Goal: Task Accomplishment & Management: Use online tool/utility

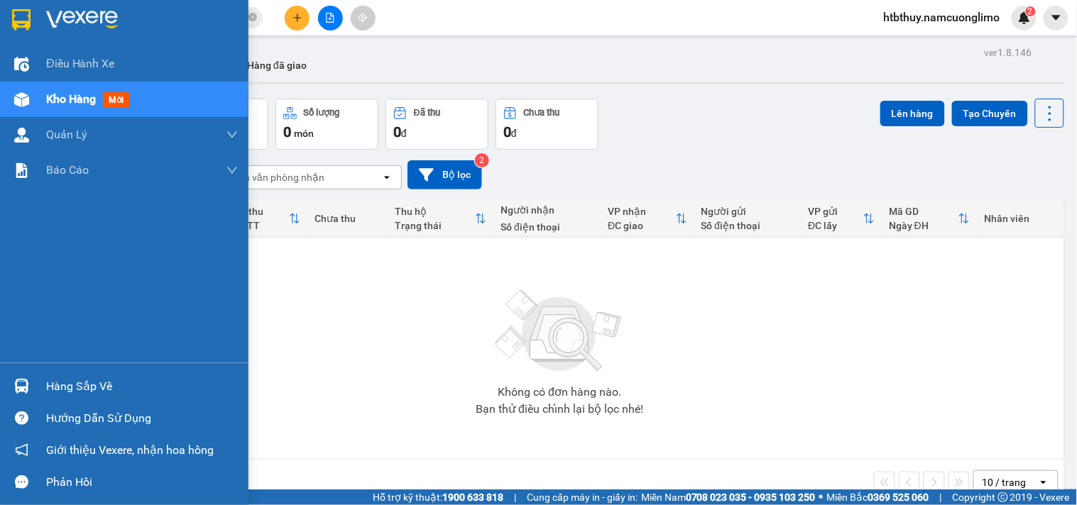
click at [28, 379] on img at bounding box center [21, 386] width 15 height 15
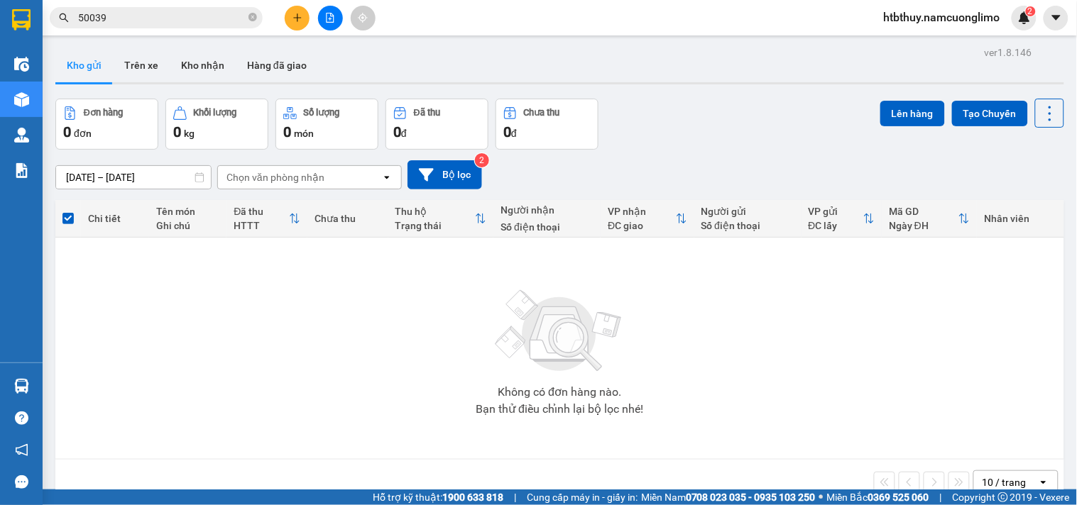
click at [789, 364] on section "Kết quả tìm kiếm ( 41 ) Bộ lọc Mã ĐH Trạng thái Món hàng Tổng cước Chưa cước Ng…" at bounding box center [538, 252] width 1077 height 505
click at [190, 20] on input "50039" at bounding box center [162, 18] width 168 height 16
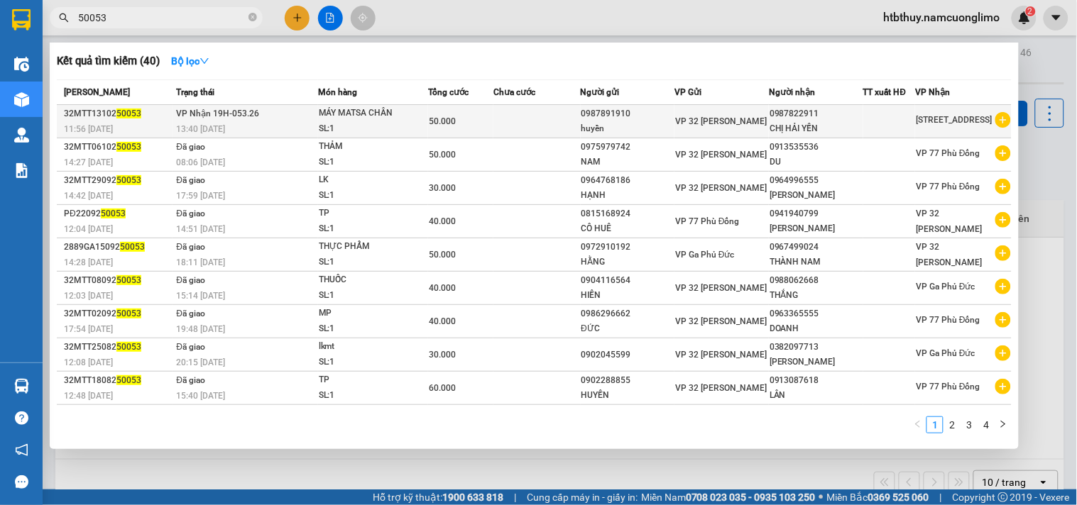
type input "50053"
click at [452, 118] on div "50.000" at bounding box center [461, 122] width 64 height 16
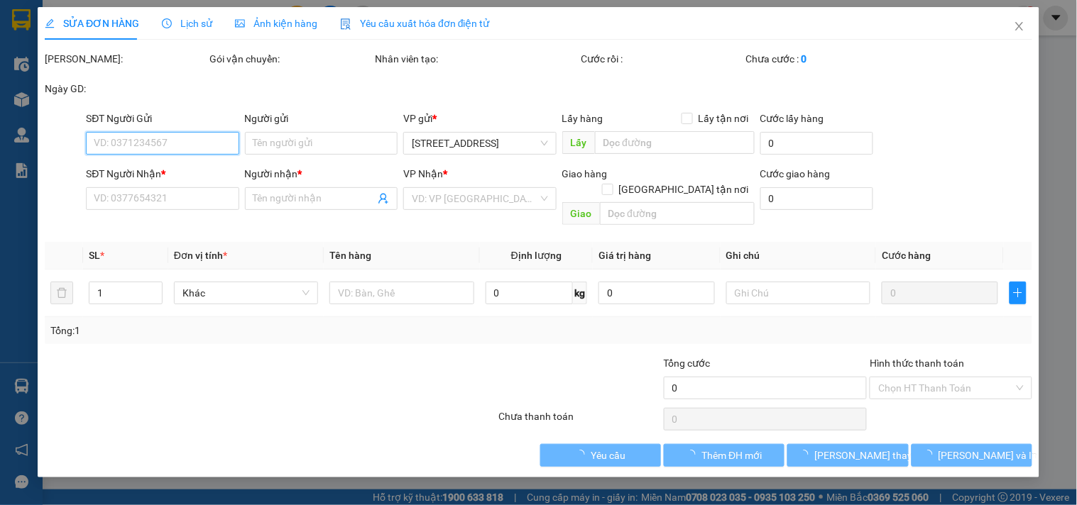
type input "0987891910"
type input "huyền"
type input "0987822911"
type input "CHỊ HẢI YẾN"
type input "50.000"
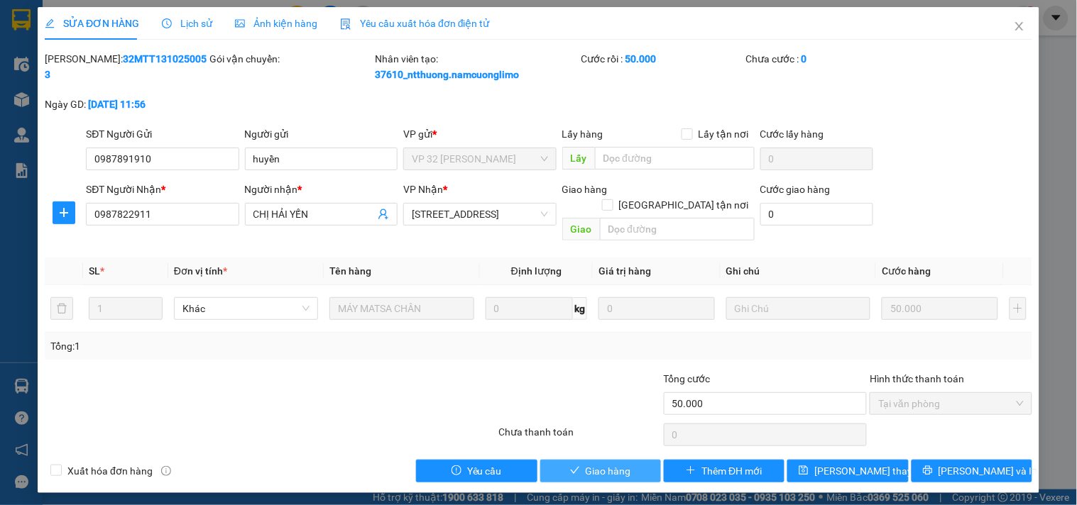
click at [588, 464] on span "Giao hàng" at bounding box center [608, 472] width 45 height 16
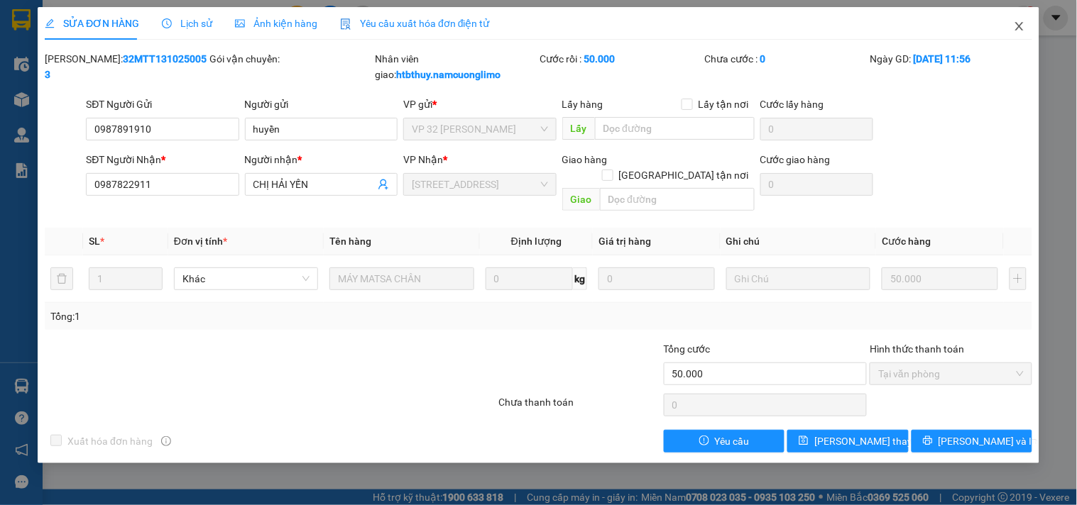
click at [1024, 30] on icon "close" at bounding box center [1019, 26] width 11 height 11
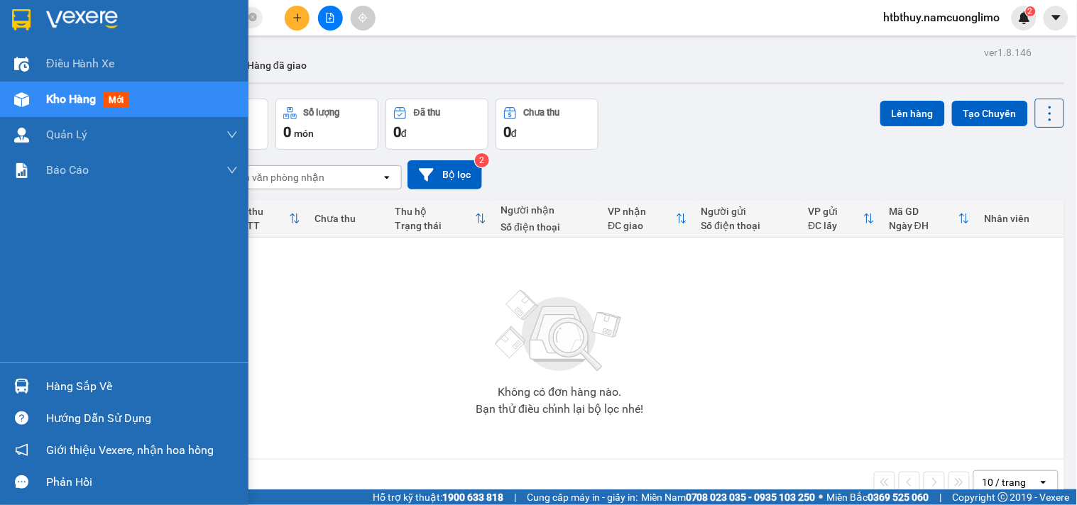
click at [69, 381] on div "Hàng sắp về" at bounding box center [142, 386] width 192 height 21
